Goal: Task Accomplishment & Management: Use online tool/utility

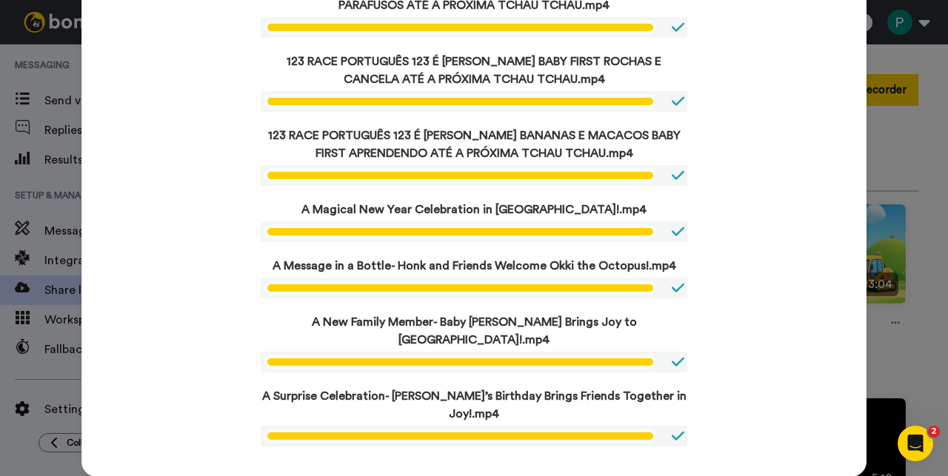
scroll to position [1049, 0]
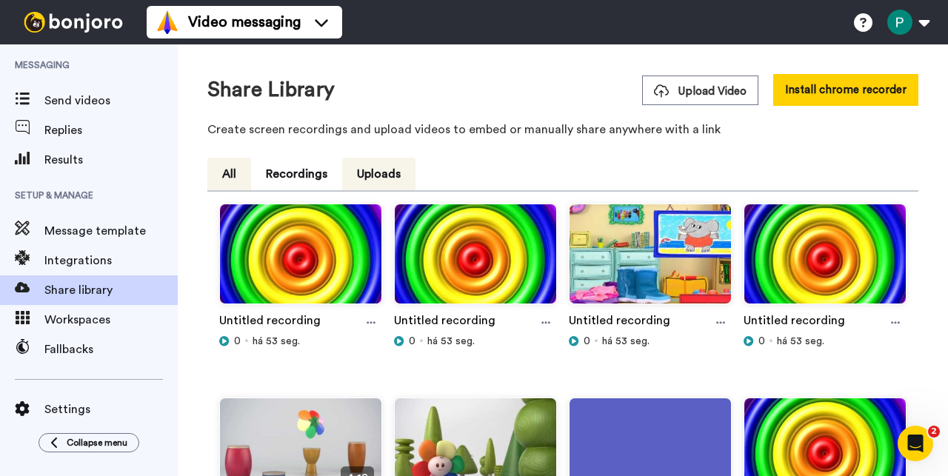
click at [231, 178] on button "All" at bounding box center [229, 174] width 44 height 33
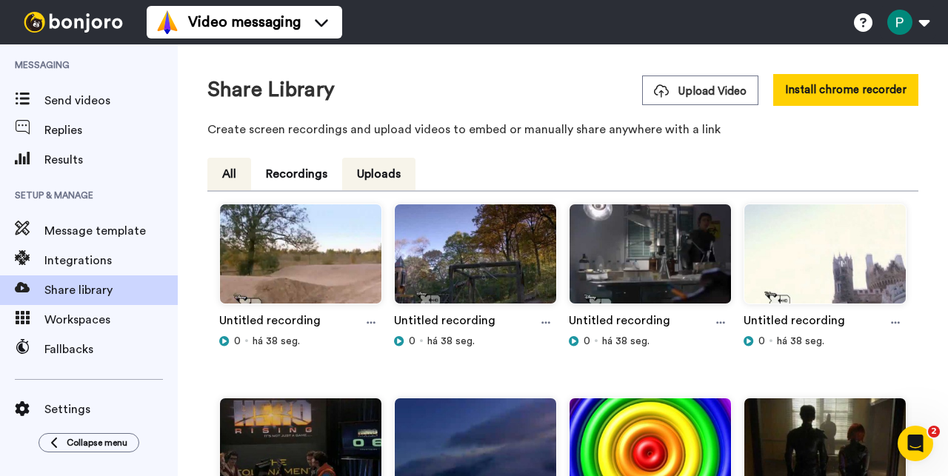
click at [238, 185] on button "All" at bounding box center [229, 174] width 44 height 33
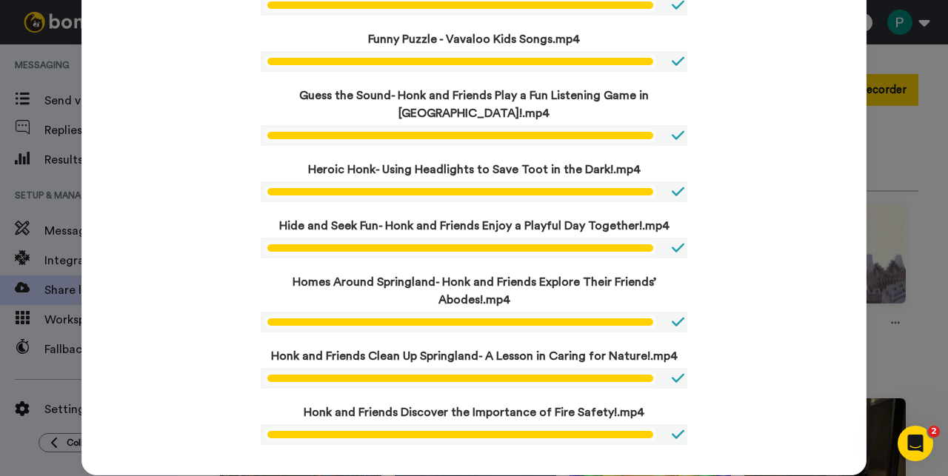
scroll to position [907, 0]
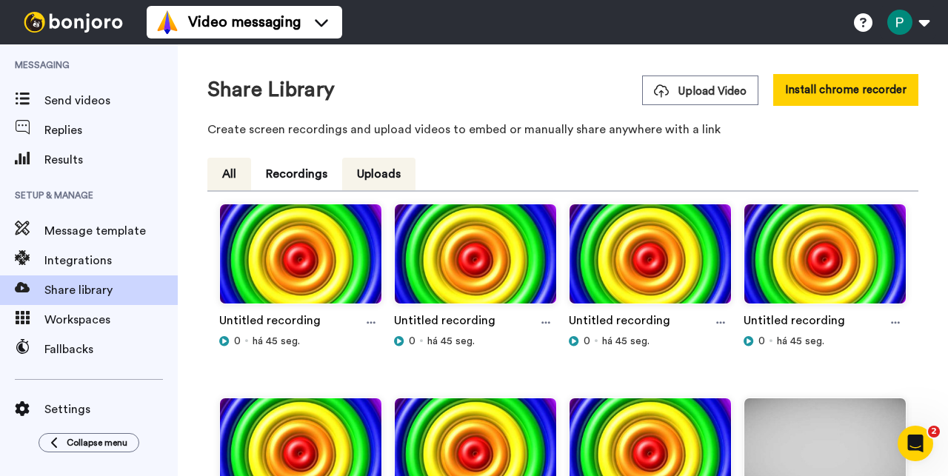
click at [231, 183] on button "All" at bounding box center [229, 174] width 44 height 33
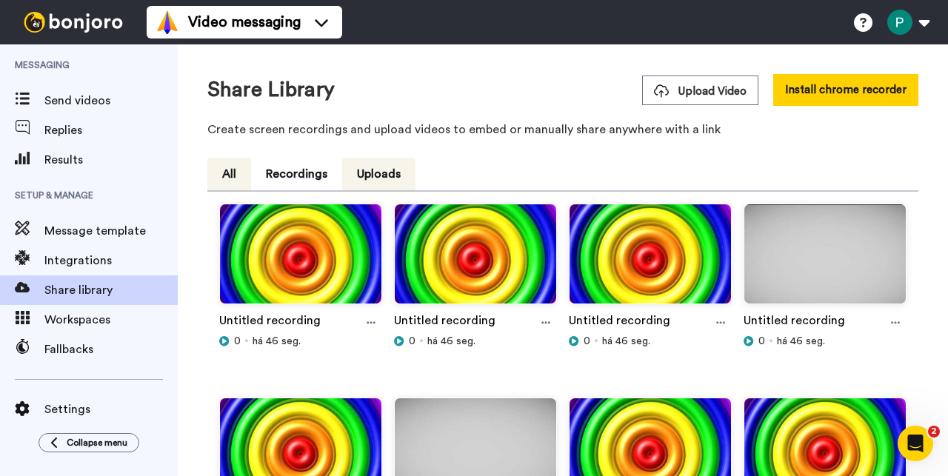
click at [224, 174] on button "All" at bounding box center [229, 174] width 44 height 33
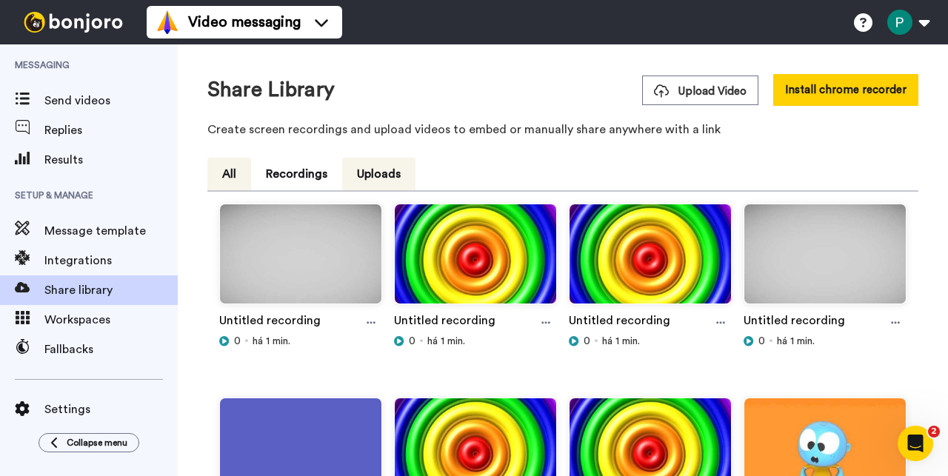
click at [231, 180] on button "All" at bounding box center [229, 174] width 44 height 33
